Goal: Task Accomplishment & Management: Complete application form

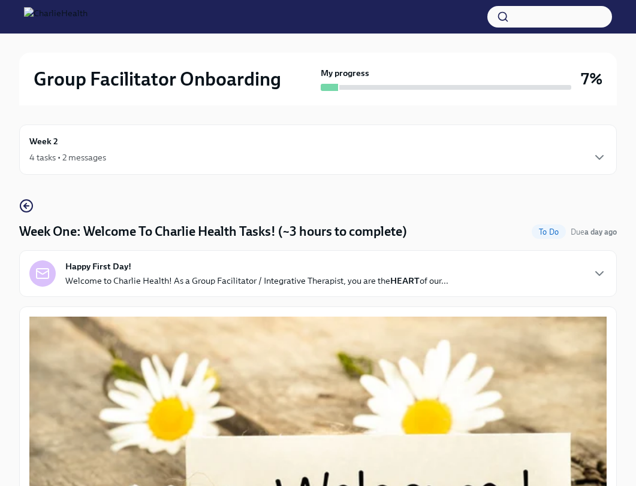
scroll to position [846, 0]
click at [86, 156] on div "4 tasks • 2 messages" at bounding box center [67, 158] width 77 height 12
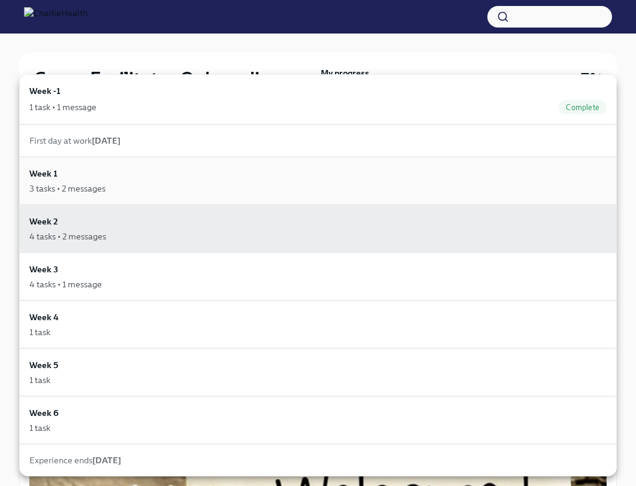
click at [46, 174] on h6 "Week 1" at bounding box center [43, 173] width 28 height 13
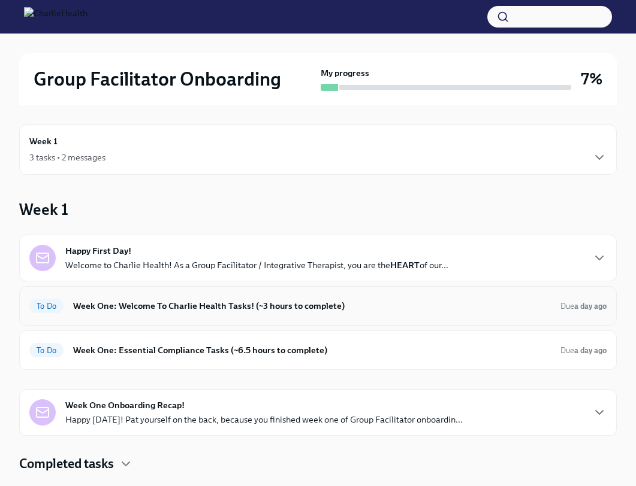
click at [47, 307] on span "To Do" at bounding box center [46, 306] width 34 height 9
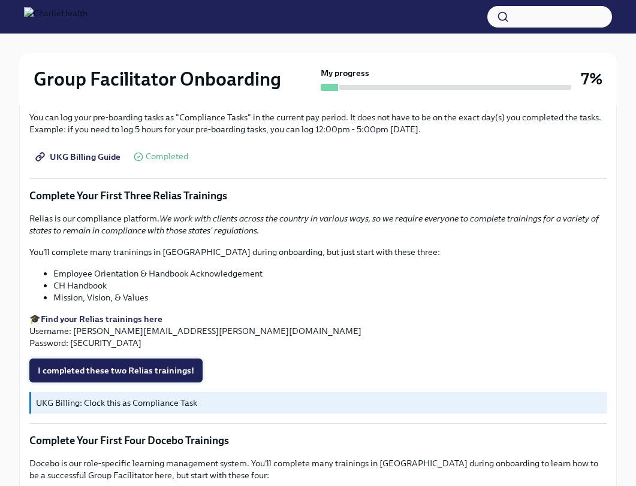
scroll to position [1531, 0]
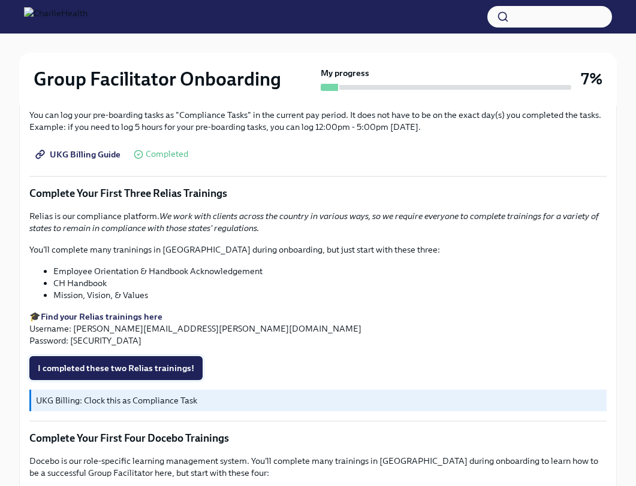
click at [162, 364] on button "I completed these two Relias trainings!" at bounding box center [115, 368] width 173 height 24
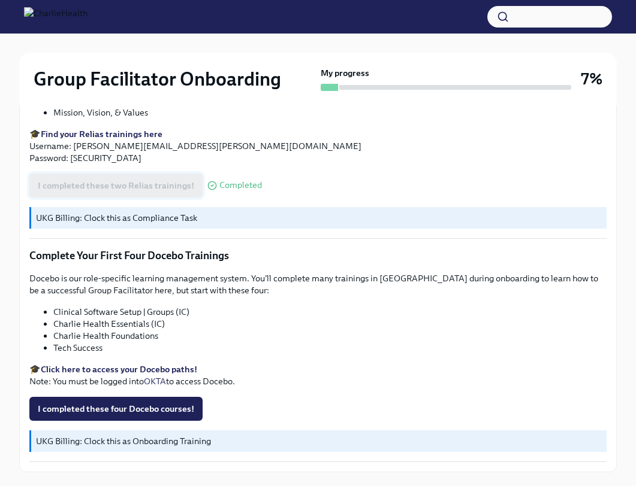
scroll to position [1769, 0]
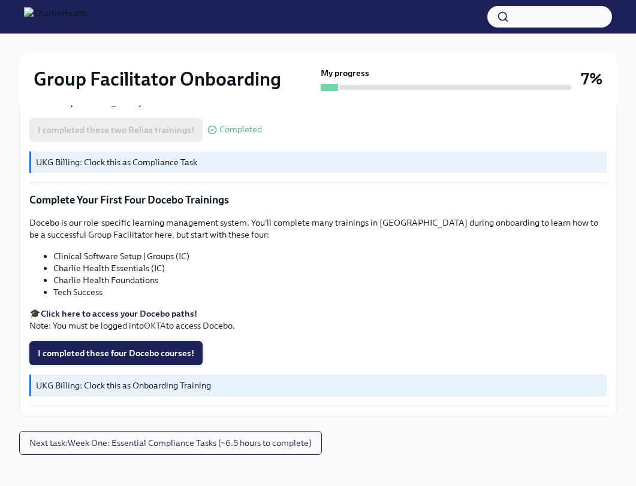
click at [157, 347] on span "I completed these four Docebo courses!" at bounding box center [116, 353] width 156 height 12
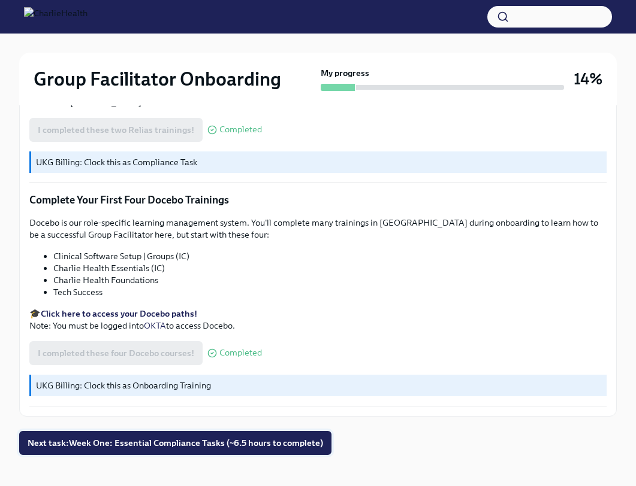
click at [144, 437] on span "Next task : Week One: Essential Compliance Tasks (~6.5 hours to complete)" at bounding box center [175, 443] width 295 height 12
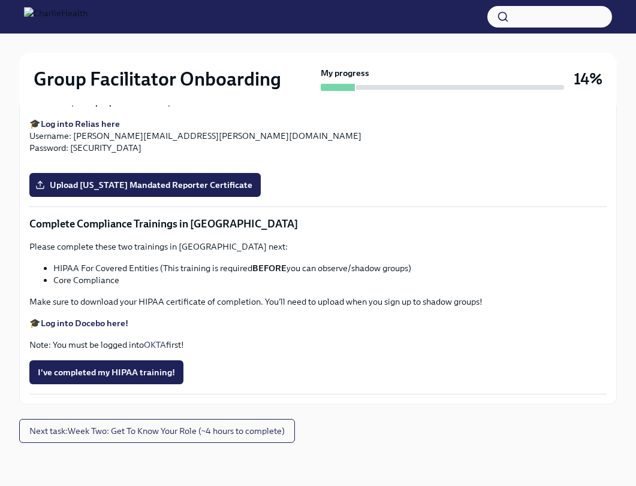
scroll to position [2110, 0]
click at [162, 13] on span "Upload [US_STATE] Telehealth Certificate" at bounding box center [127, 7] width 179 height 12
click at [0, 0] on input "Upload [US_STATE] Telehealth Certificate" at bounding box center [0, 0] width 0 height 0
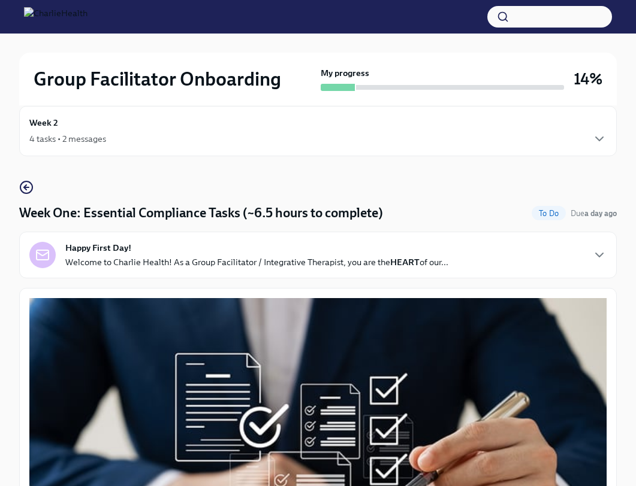
scroll to position [0, 0]
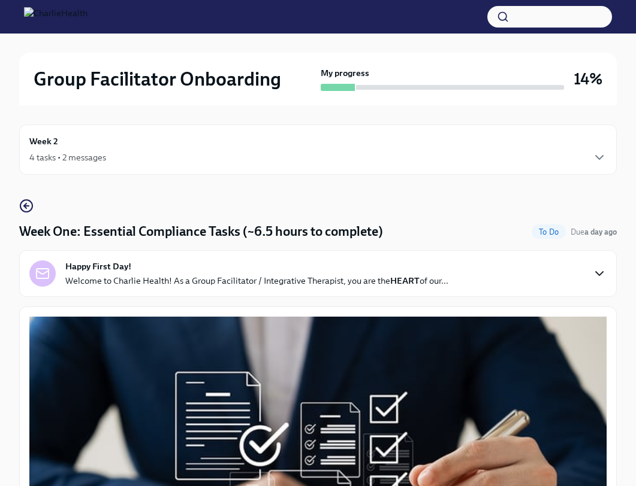
click at [597, 274] on icon "button" at bounding box center [599, 274] width 14 height 14
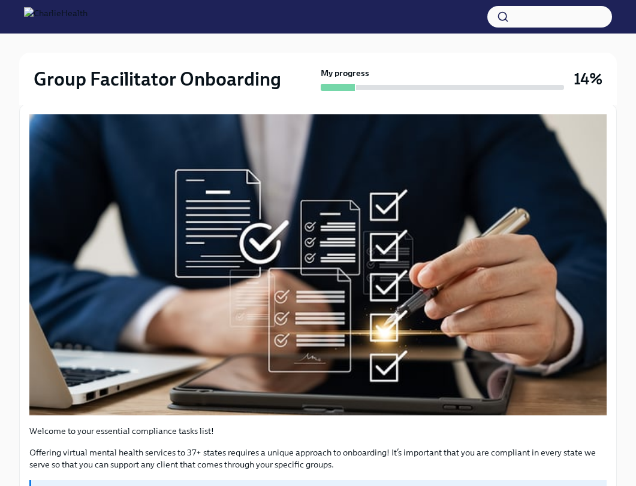
scroll to position [486, 0]
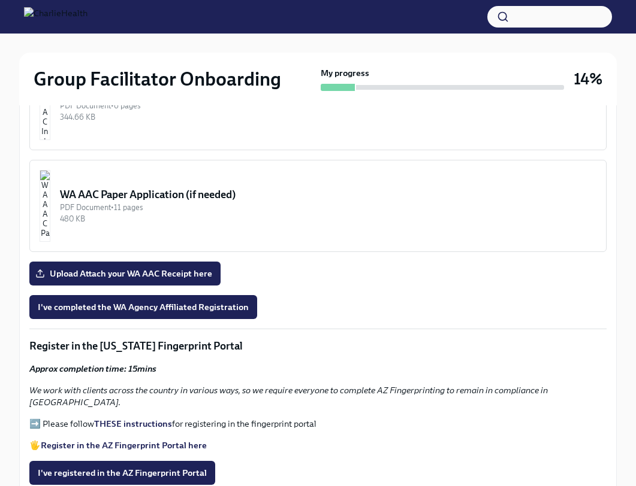
scroll to position [1377, 0]
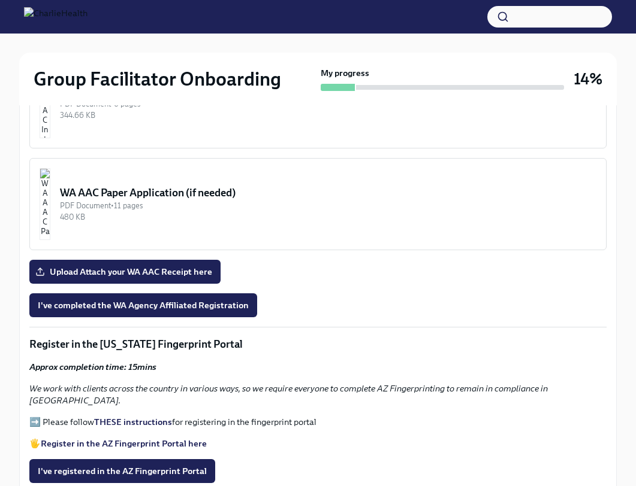
click at [113, 110] on div "PDF Document • 6 pages" at bounding box center [328, 103] width 536 height 11
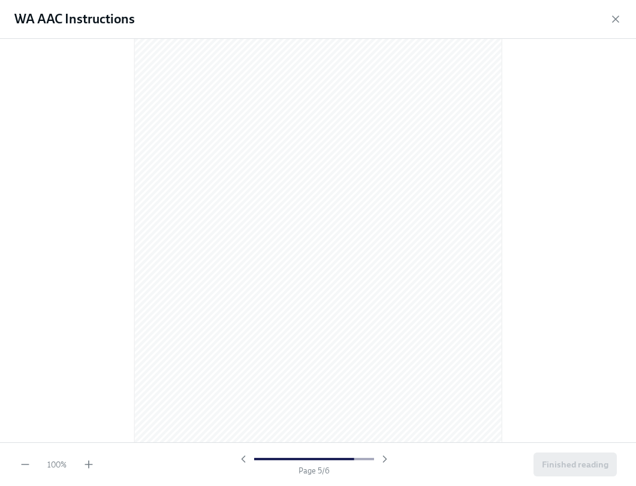
scroll to position [2517, 0]
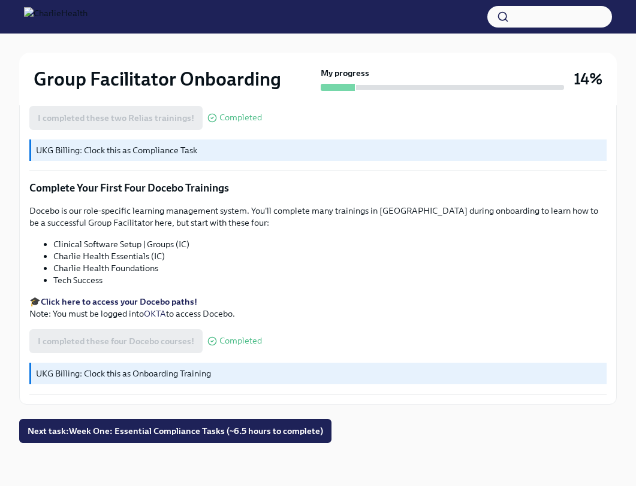
scroll to position [2260, 0]
click at [250, 434] on span "Next task : Week One: Essential Compliance Tasks (~6.5 hours to complete)" at bounding box center [175, 431] width 295 height 12
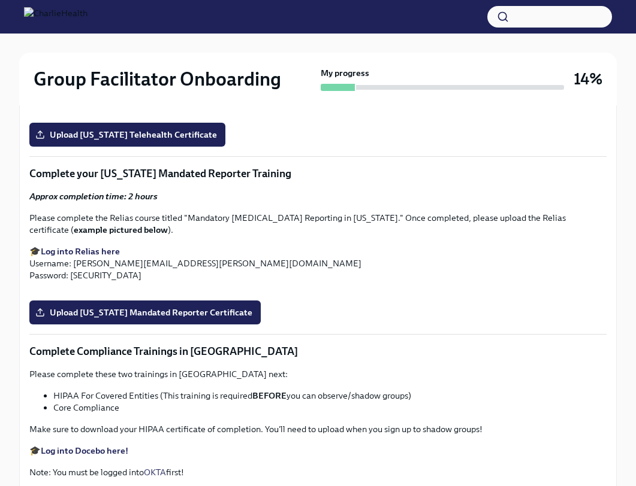
scroll to position [2255, 0]
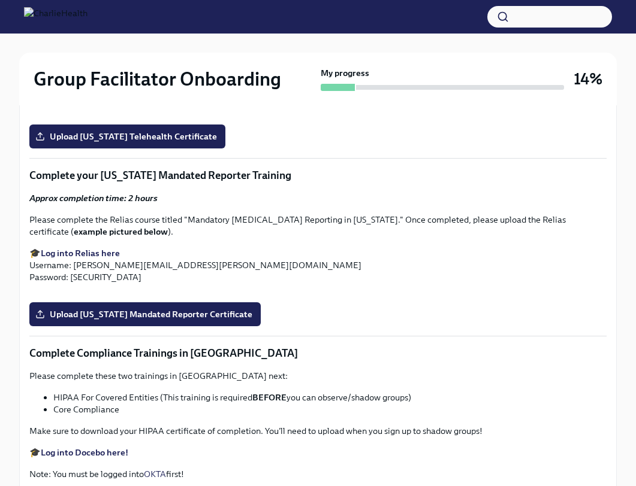
click at [80, 81] on strong "Log into Relias here" at bounding box center [80, 75] width 79 height 11
drag, startPoint x: 186, startPoint y: 166, endPoint x: 432, endPoint y: 170, distance: 245.6
copy p "[US_STATE] State Healthcare Professional Telemedicine Training."
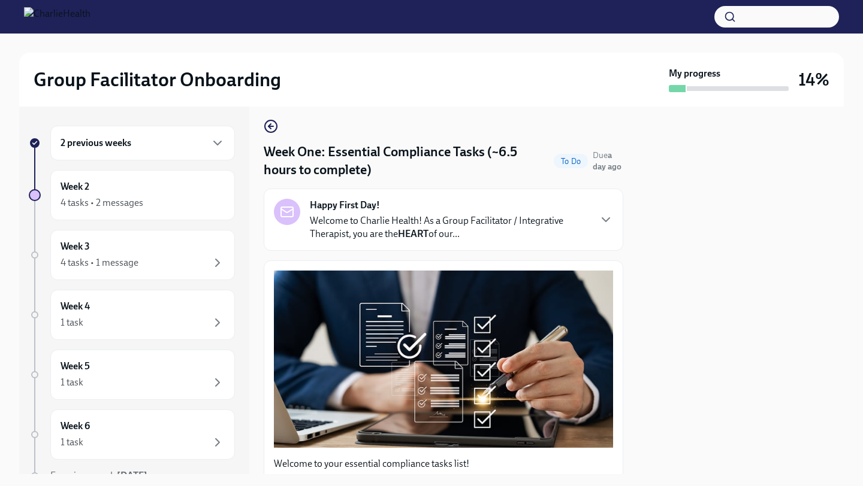
scroll to position [8, 0]
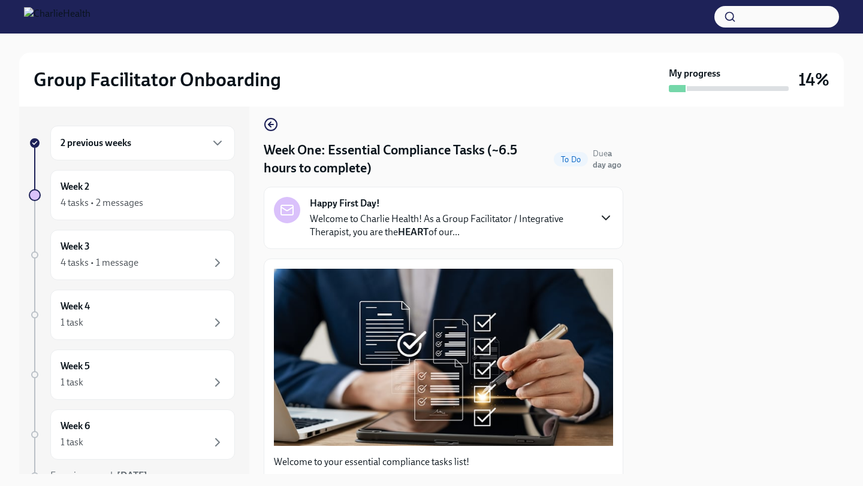
click at [605, 219] on icon "button" at bounding box center [605, 218] width 7 height 4
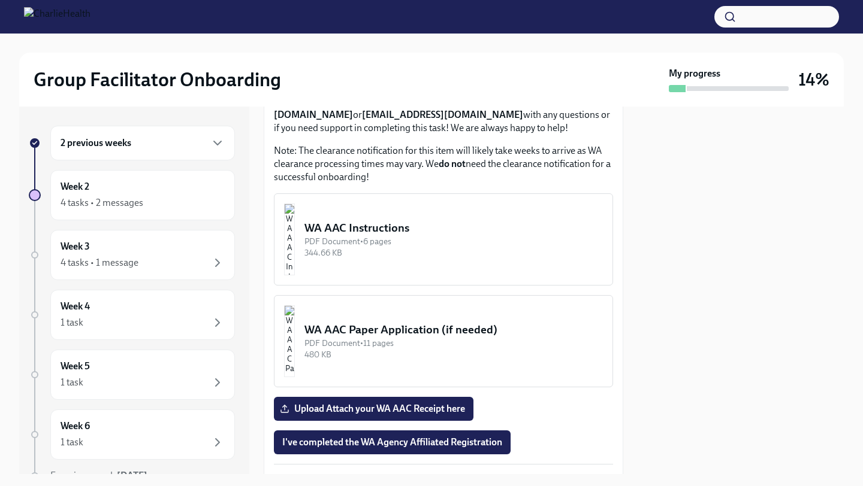
scroll to position [1466, 0]
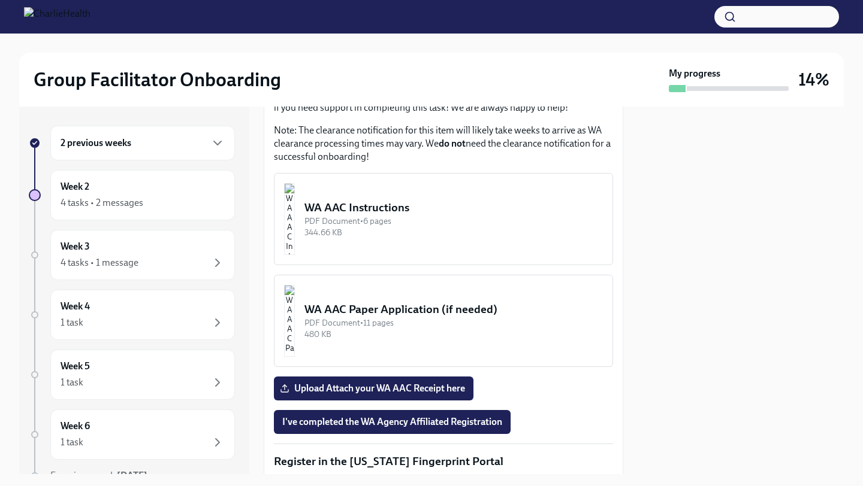
click at [533, 238] on div "344.66 KB" at bounding box center [453, 232] width 298 height 11
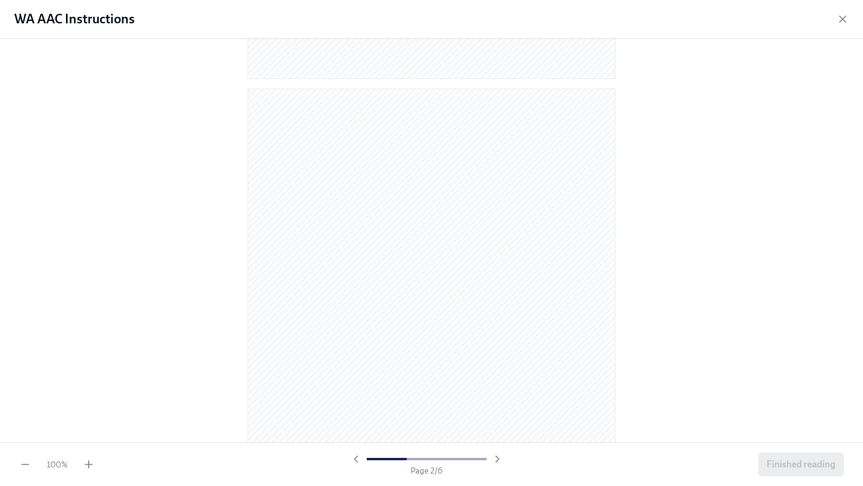
scroll to position [0, 0]
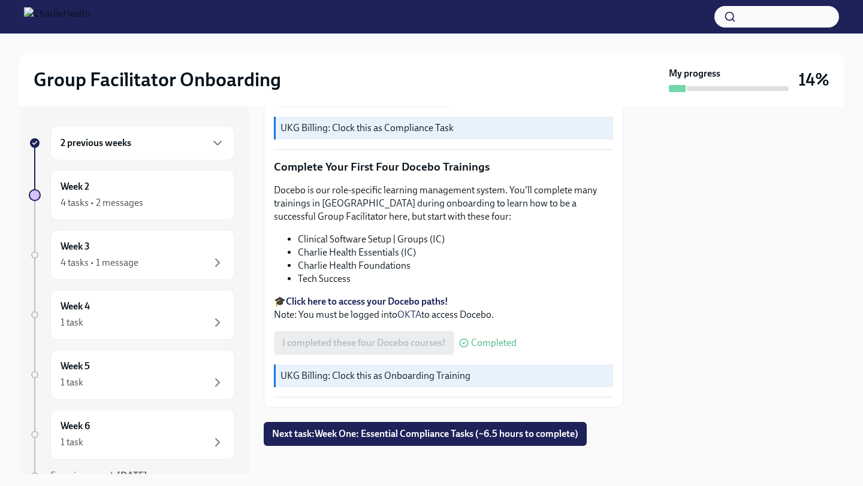
scroll to position [2060, 0]
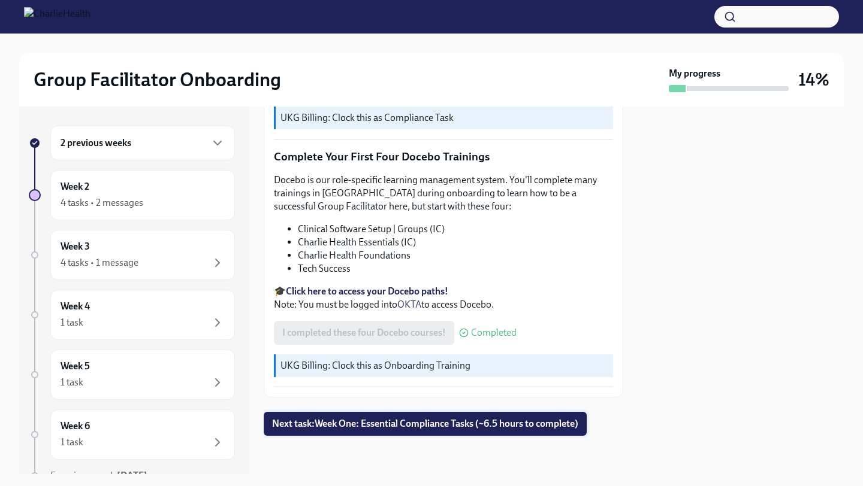
click at [358, 433] on button "Next task : Week One: Essential Compliance Tasks (~6.5 hours to complete)" at bounding box center [425, 424] width 323 height 24
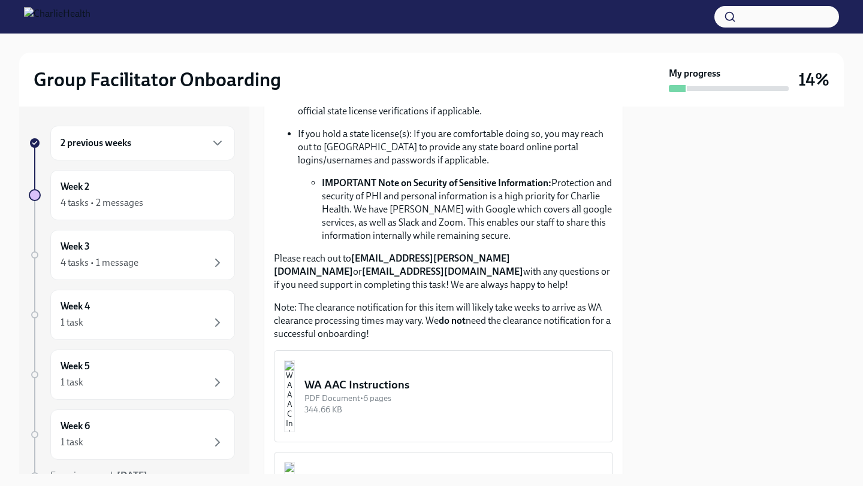
scroll to position [1294, 0]
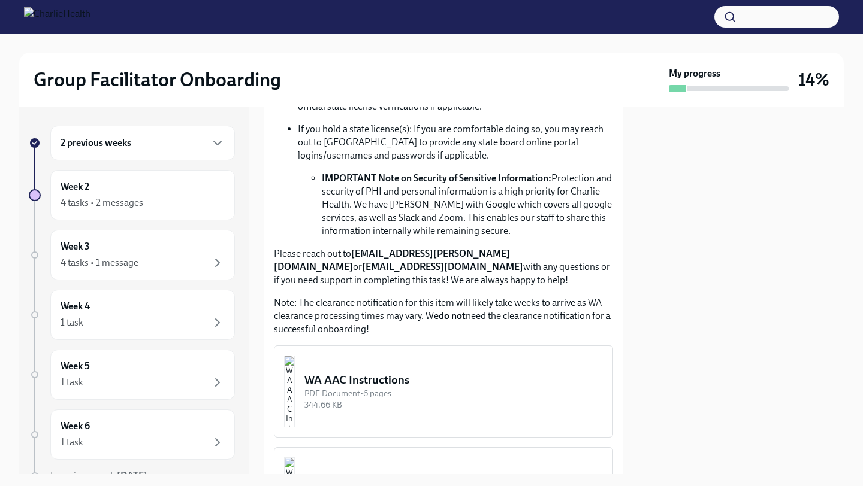
click at [357, 273] on strong "[EMAIL_ADDRESS][PERSON_NAME][DOMAIN_NAME]" at bounding box center [392, 260] width 236 height 25
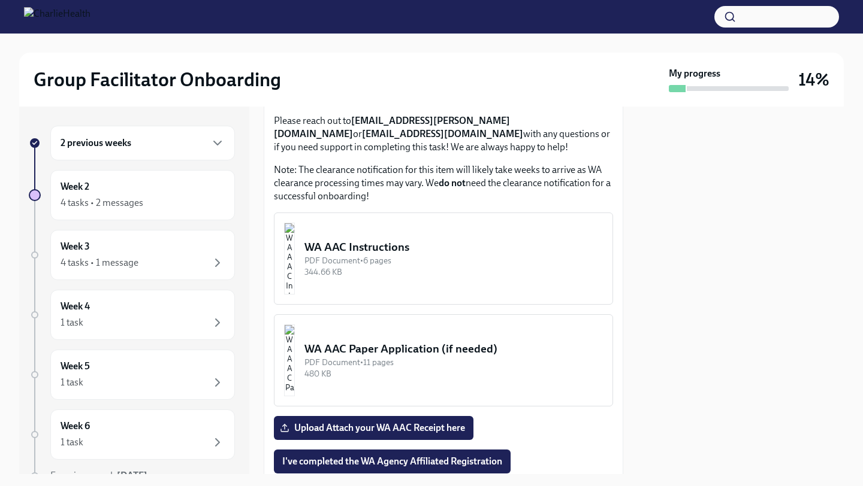
scroll to position [1430, 0]
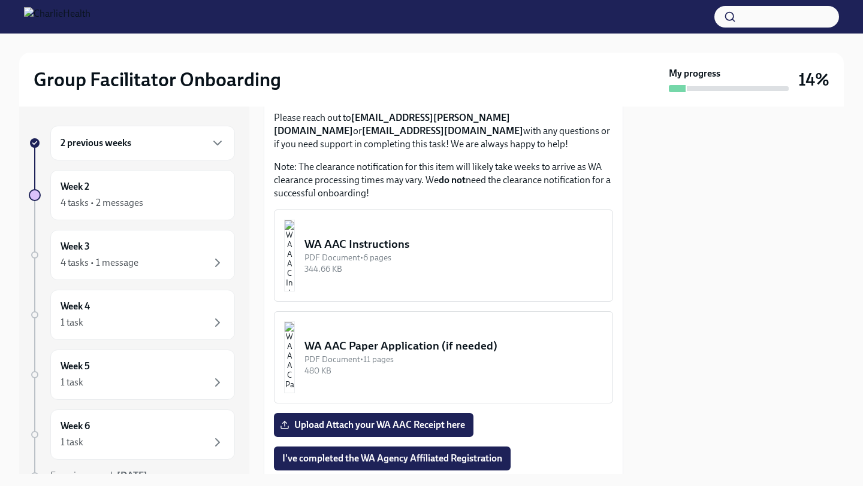
click at [356, 264] on div "PDF Document • 6 pages" at bounding box center [453, 257] width 298 height 11
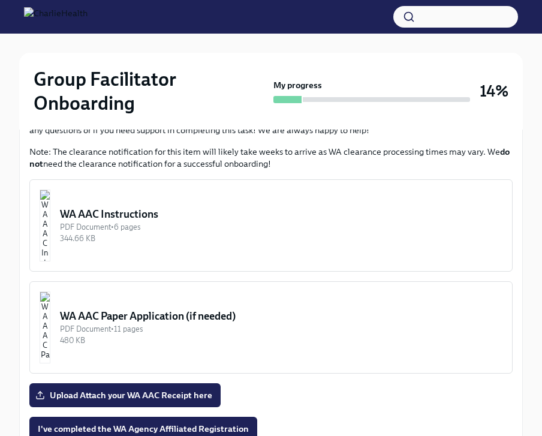
scroll to position [945, 0]
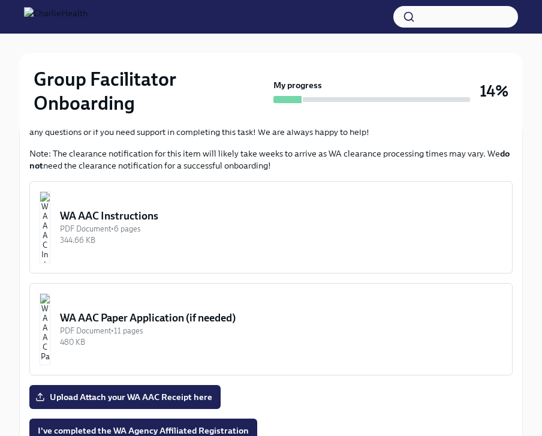
click at [136, 233] on div "PDF Document • 6 pages" at bounding box center [281, 228] width 442 height 11
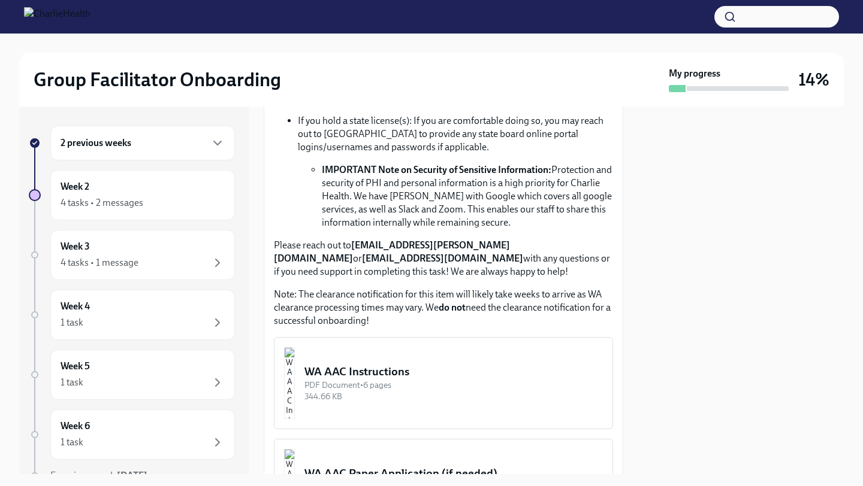
scroll to position [869, 0]
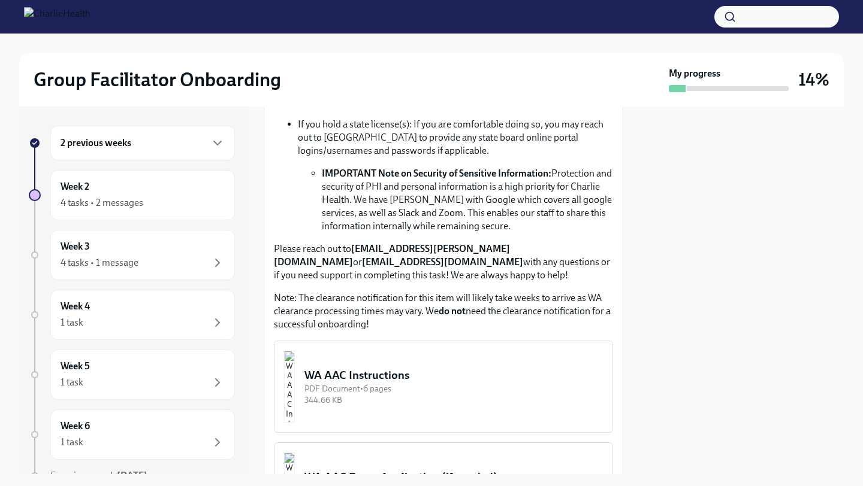
click at [412, 383] on div "PDF Document • 6 pages" at bounding box center [453, 388] width 298 height 11
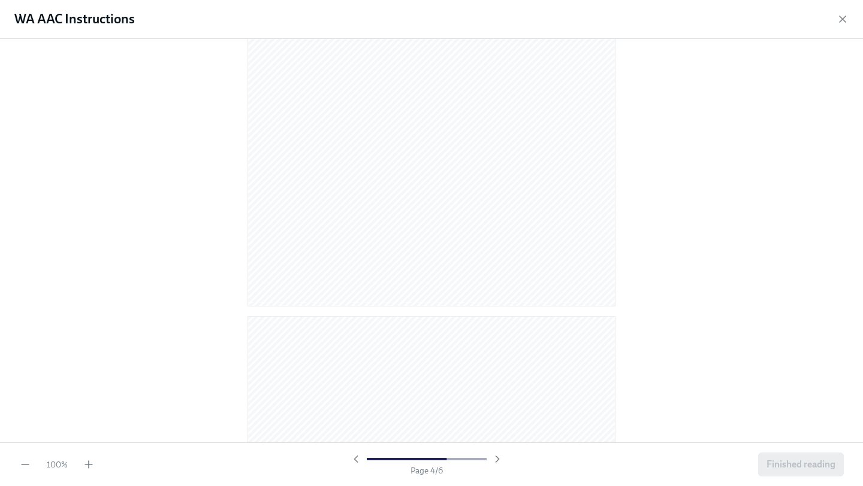
scroll to position [2517, 0]
click at [635, 464] on span "Finished reading" at bounding box center [800, 465] width 69 height 12
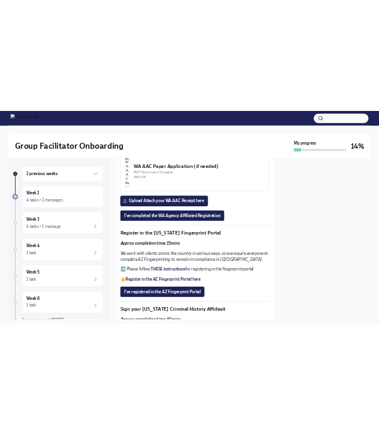
scroll to position [1229, 0]
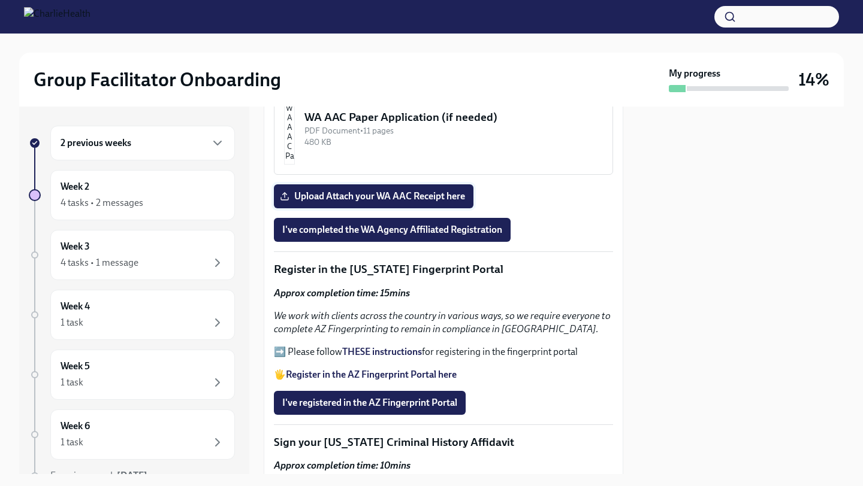
click at [419, 199] on span "Upload Attach your WA AAC Receipt here" at bounding box center [373, 196] width 183 height 12
click at [0, 0] on input "Upload Attach your WA AAC Receipt here" at bounding box center [0, 0] width 0 height 0
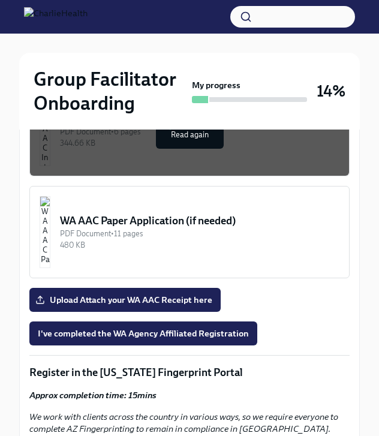
scroll to position [1158, 0]
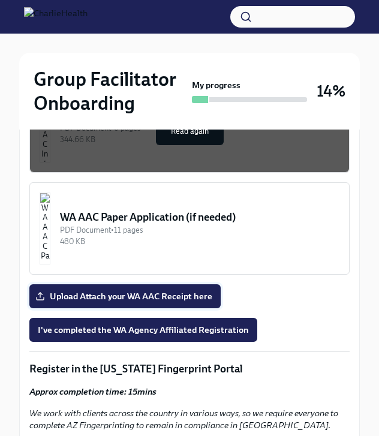
click at [157, 292] on span "Upload Attach your WA AAC Receipt here" at bounding box center [125, 296] width 174 height 12
click at [0, 0] on input "Upload Attach your WA AAC Receipt here" at bounding box center [0, 0] width 0 height 0
click at [131, 299] on span "Upload Attach your WA AAC Receipt here" at bounding box center [125, 296] width 174 height 12
click at [0, 0] on input "Upload Attach your WA AAC Receipt here" at bounding box center [0, 0] width 0 height 0
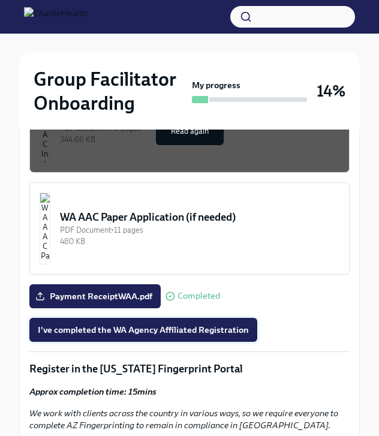
click at [202, 334] on span "I've completed the WA Agency Affiliated Registration" at bounding box center [143, 329] width 211 height 12
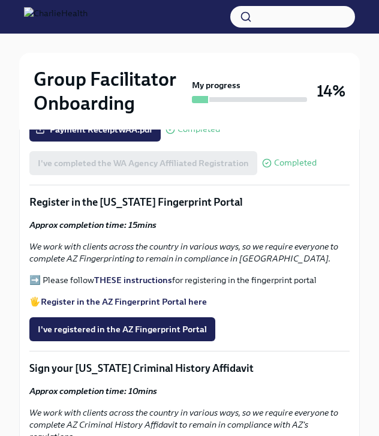
scroll to position [1316, 0]
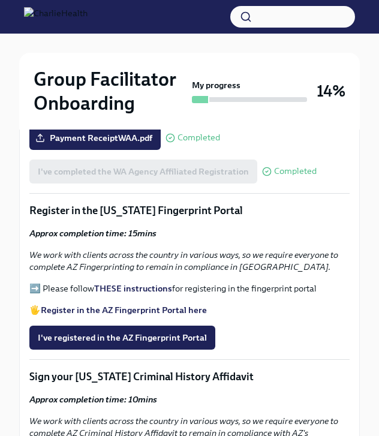
click at [120, 291] on strong "THESE instructions" at bounding box center [133, 288] width 78 height 11
click at [137, 335] on span "I've registered in the AZ Fingerprint Portal" at bounding box center [122, 337] width 169 height 12
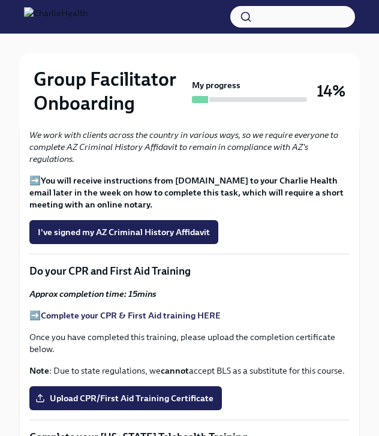
scroll to position [1610, 0]
